Goal: Information Seeking & Learning: Learn about a topic

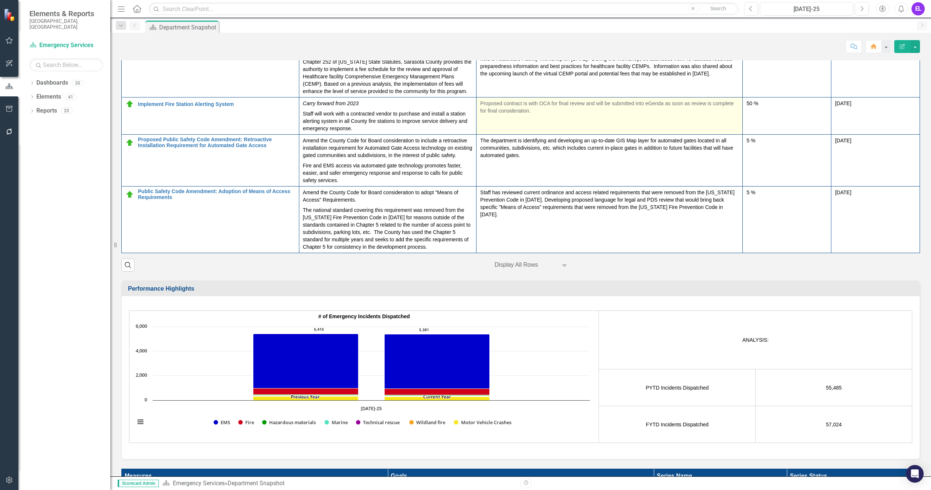
scroll to position [136, 0]
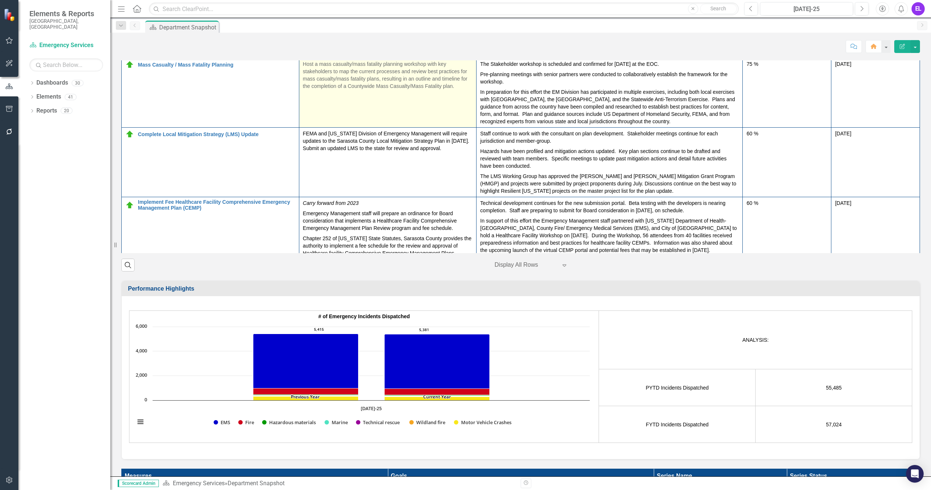
click at [406, 90] on p "Host a mass casualty/mass fatality planning workshop with key stakeholders to m…" at bounding box center [388, 74] width 170 height 29
click at [384, 90] on p "Host a mass casualty/mass fatality planning workshop with key stakeholders to m…" at bounding box center [388, 74] width 170 height 29
click at [384, 58] on td "Update County Post Disaster Recovery Plan to incorporate the National Recovery …" at bounding box center [388, 44] width 178 height 27
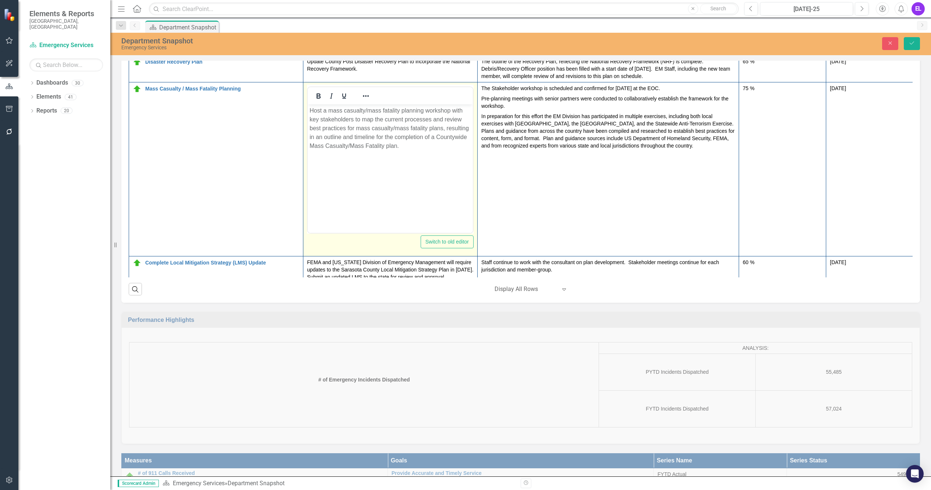
scroll to position [0, 0]
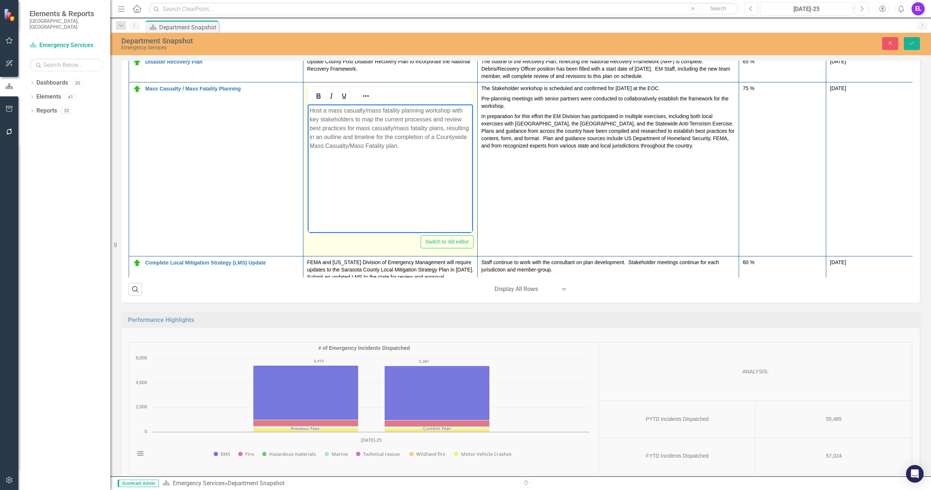
click at [370, 128] on p "Host a mass casualty/mass fatality planning workshop with key stakeholders to m…" at bounding box center [390, 128] width 161 height 44
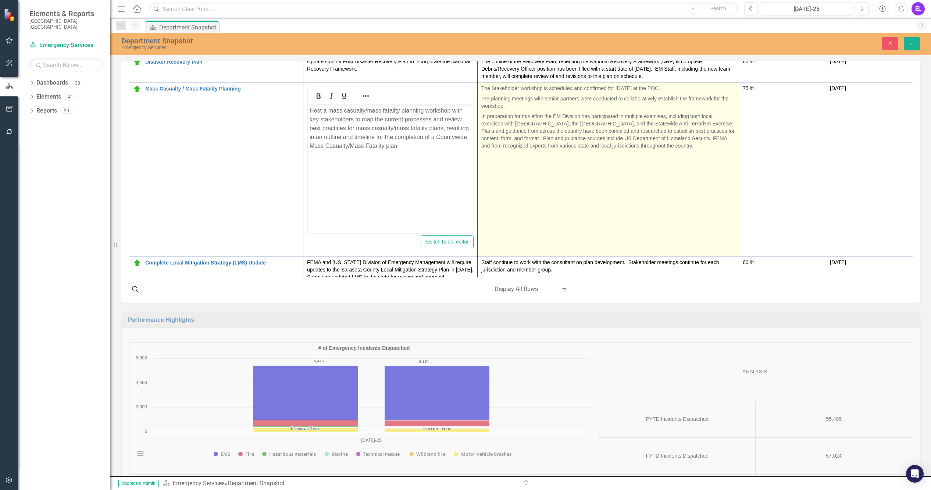
click at [530, 256] on td "The Stakeholder workshop is scheduled and confirmed for [DATE] at the EOC. Pre-…" at bounding box center [608, 169] width 261 height 174
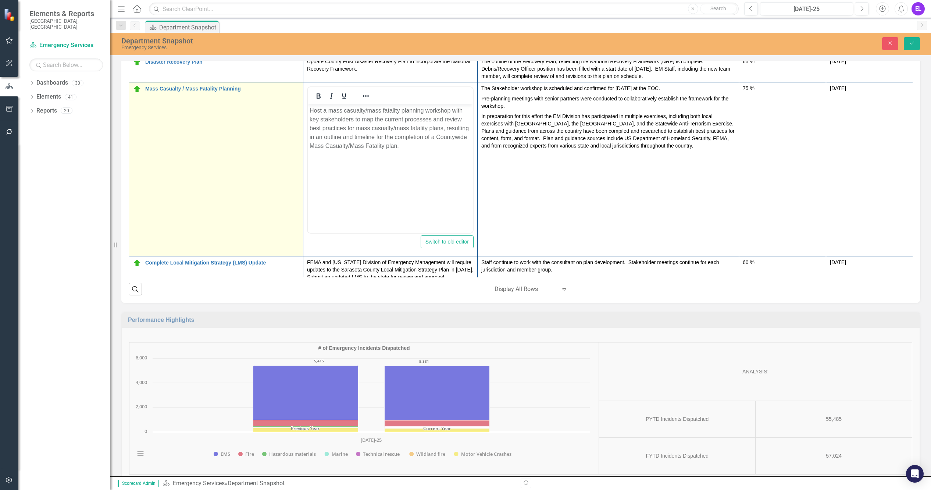
click at [262, 246] on td "Mass Casualty / Mass Fatality Planning Edit Edit Action Link Open Element" at bounding box center [216, 169] width 174 height 174
click at [261, 256] on td "Mass Casualty / Mass Fatality Planning Edit Edit Action Link Open Element" at bounding box center [216, 169] width 174 height 174
click at [250, 253] on td "Mass Casualty / Mass Fatality Planning Edit Edit Action Link Open Element" at bounding box center [216, 169] width 174 height 174
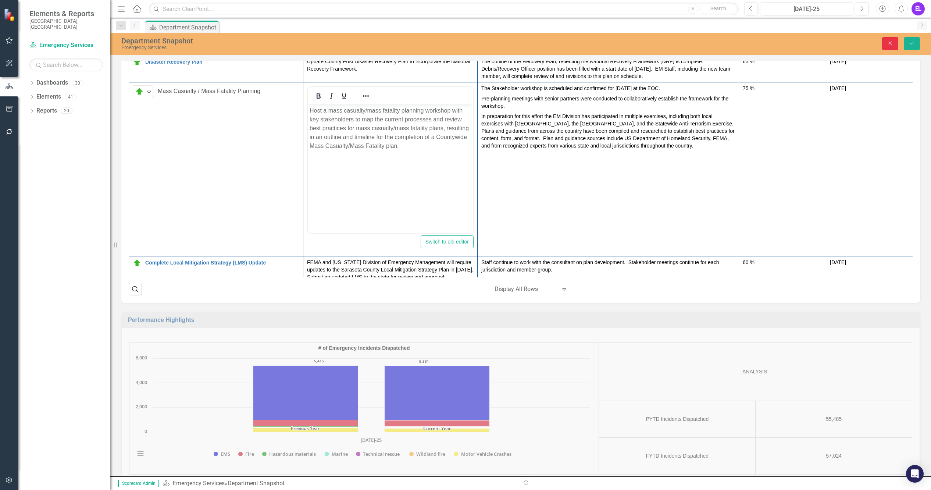
click at [892, 46] on button "Close" at bounding box center [890, 43] width 16 height 13
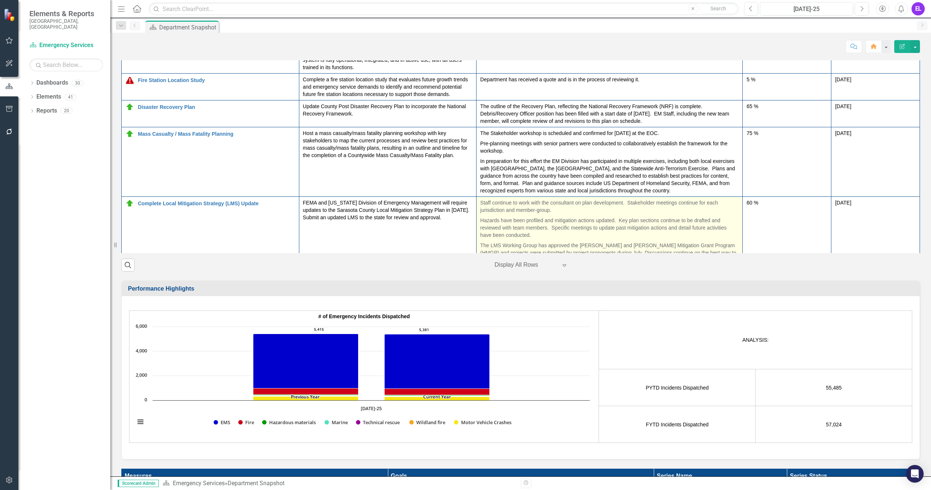
scroll to position [46, 0]
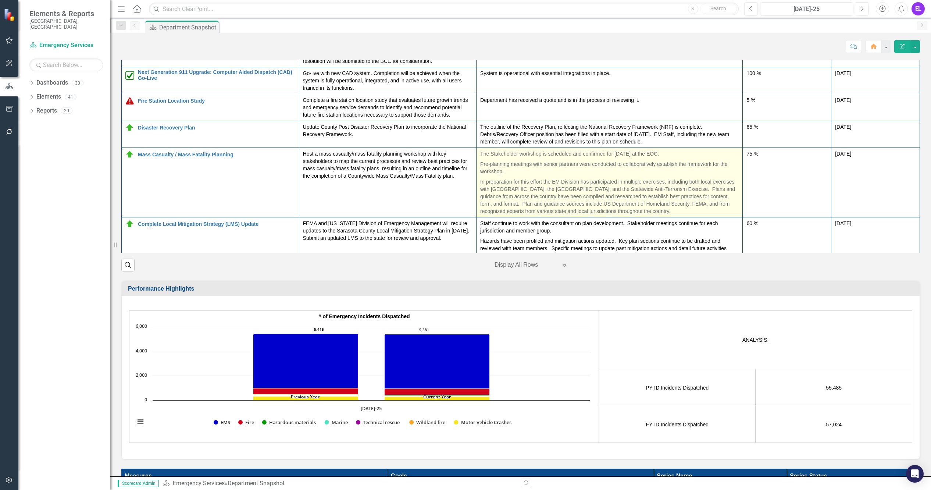
click at [587, 215] on p "In preparation for this effort the EM Division has participated in multiple exe…" at bounding box center [609, 196] width 259 height 38
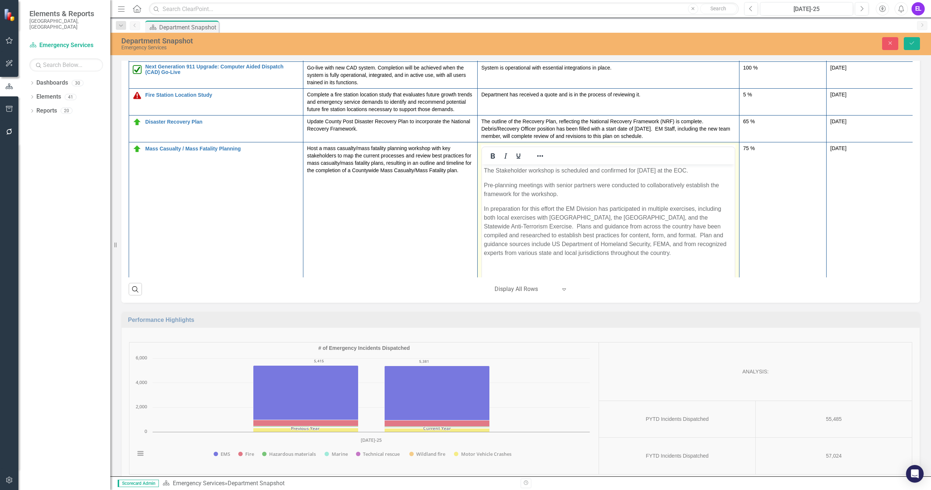
scroll to position [92, 0]
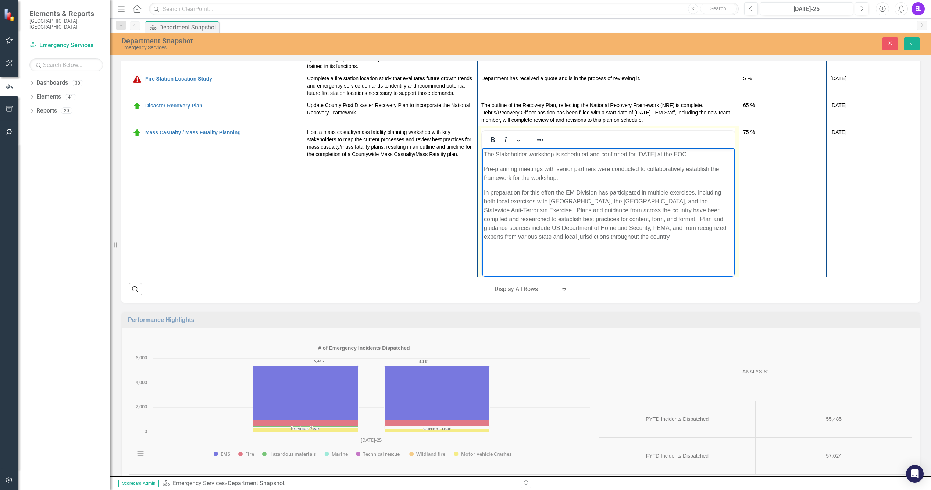
drag, startPoint x: 485, startPoint y: 193, endPoint x: 678, endPoint y: 239, distance: 199.2
click at [678, 239] on p "In preparation for this effort the EM Division has participated in multiple exe…" at bounding box center [608, 214] width 249 height 53
copy p "In preparation for this effort the EM Division has participated in multiple exe…"
